Goal: Complete application form

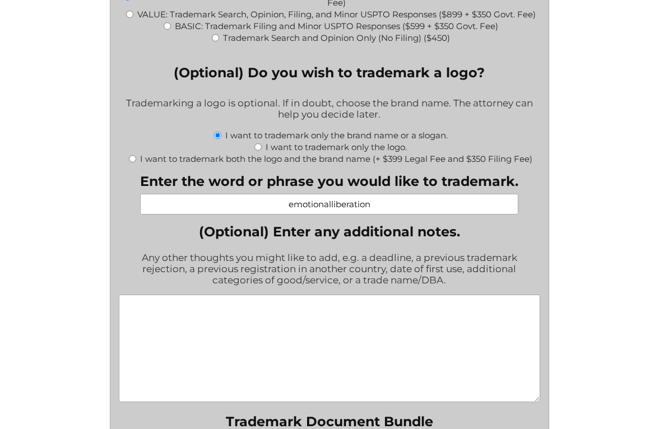
scroll to position [1341, 0]
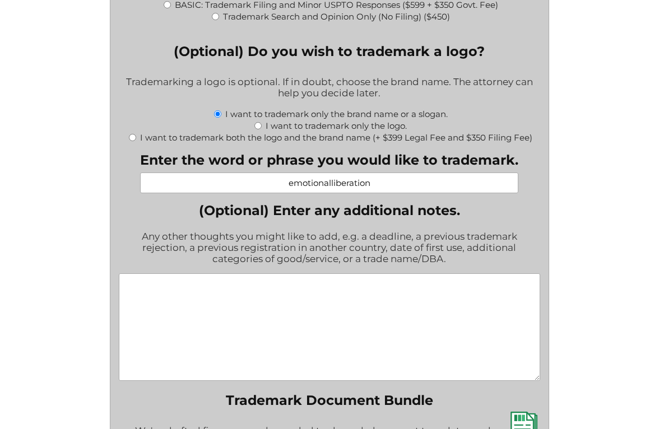
click at [338, 193] on input "emotionalliberation" at bounding box center [329, 183] width 378 height 21
click at [332, 190] on input "emotionalliberation" at bounding box center [329, 183] width 378 height 21
click at [292, 192] on input "emotional liberation" at bounding box center [329, 183] width 378 height 21
click at [329, 192] on input "Emotional liberation" at bounding box center [329, 183] width 378 height 21
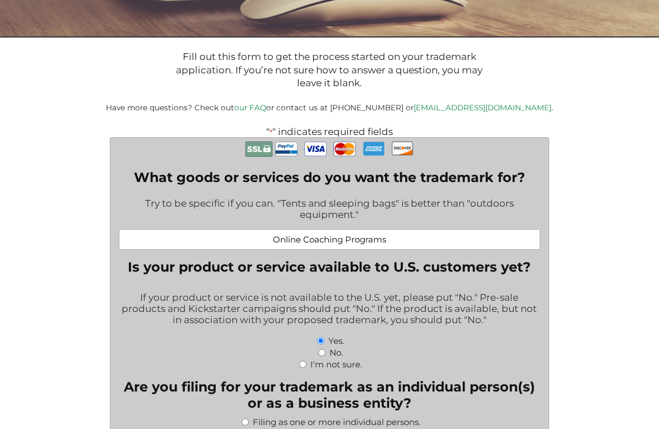
scroll to position [149, 0]
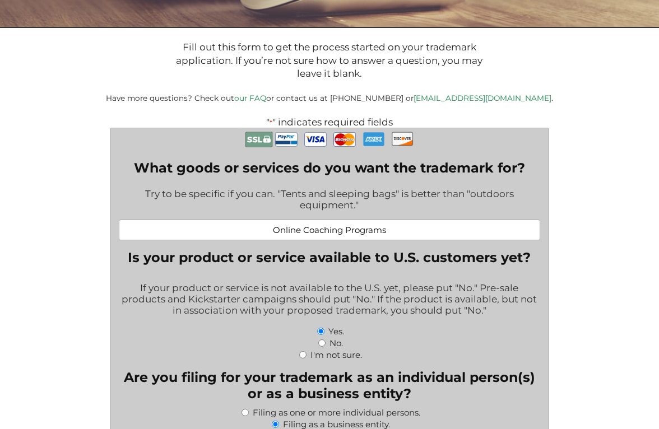
type input "Emotional Liberation"
drag, startPoint x: 173, startPoint y: 199, endPoint x: 220, endPoint y: 194, distance: 46.7
click at [220, 194] on div "Try to be specific if you can. "Tents and sleeping bags" is better than "outdoo…" at bounding box center [329, 200] width 421 height 39
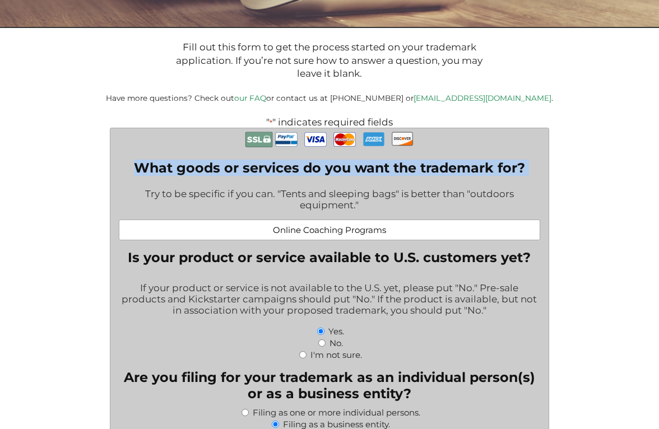
drag, startPoint x: 136, startPoint y: 166, endPoint x: 499, endPoint y: 180, distance: 363.3
click at [499, 180] on div "What goods or services do you want the trademark for? Try to be specific if you…" at bounding box center [329, 200] width 421 height 81
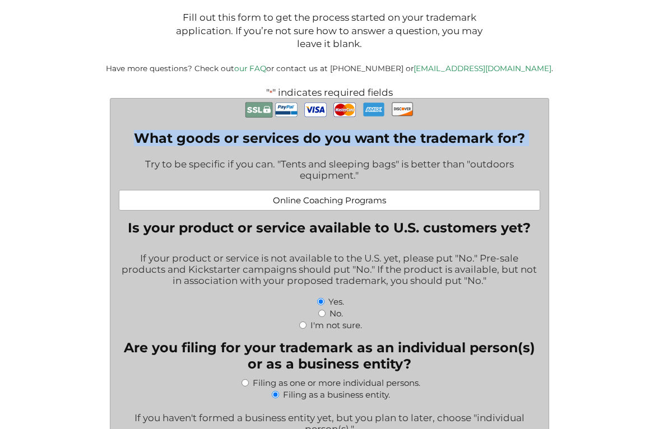
scroll to position [179, 0]
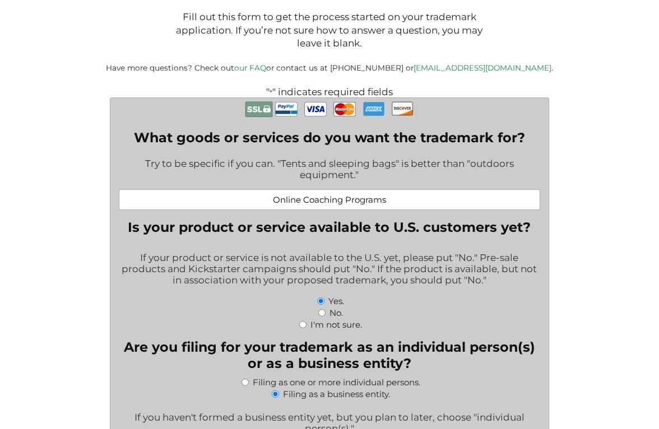
drag, startPoint x: 304, startPoint y: 203, endPoint x: 218, endPoint y: 202, distance: 85.7
click at [218, 202] on input "Online Coaching Programs" at bounding box center [329, 199] width 421 height 21
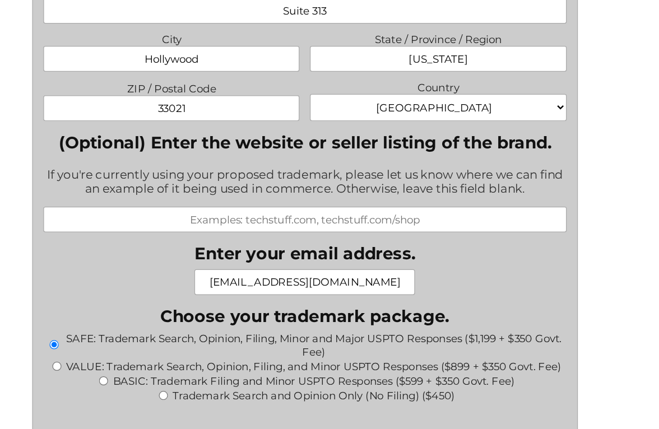
scroll to position [956, 0]
type input "Coaching Programs"
click at [274, 257] on input "(Optional) Enter the website or seller listing of the brand." at bounding box center [329, 259] width 421 height 21
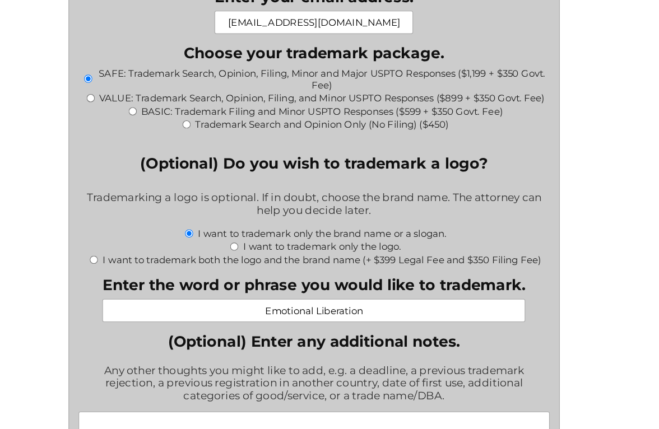
scroll to position [1201, 0]
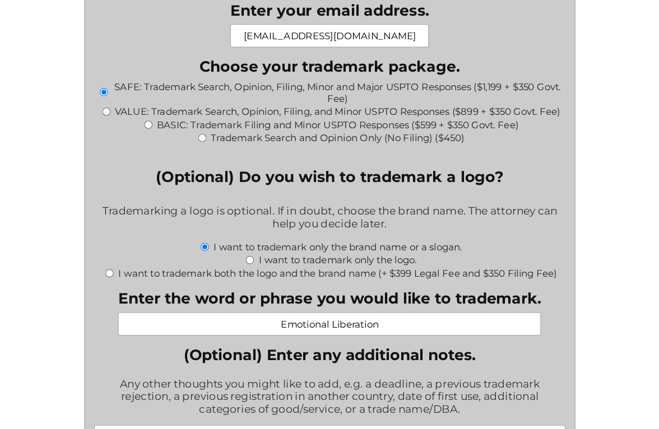
click at [128, 137] on input "VALUE: Trademark Search, Opinion, Filing, and Minor USPTO Responses ($899 + $35…" at bounding box center [129, 132] width 7 height 7
radio input "true"
type input "$1,549.00"
